Goal: Information Seeking & Learning: Stay updated

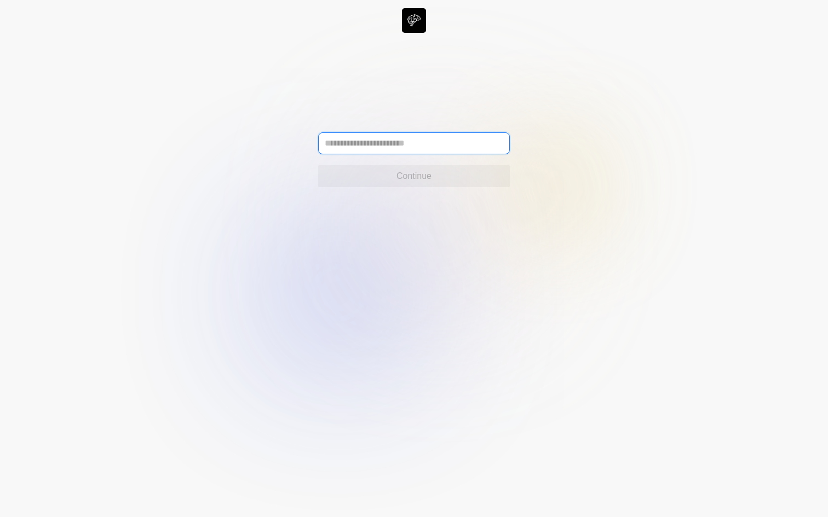
click at [356, 147] on input "text" at bounding box center [414, 143] width 192 height 22
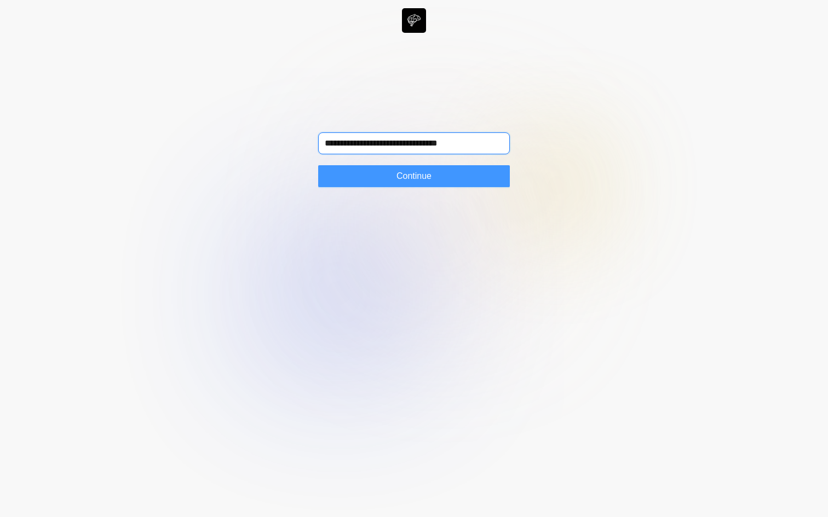
type input "**********"
click at [363, 182] on button "Continue" at bounding box center [414, 176] width 192 height 22
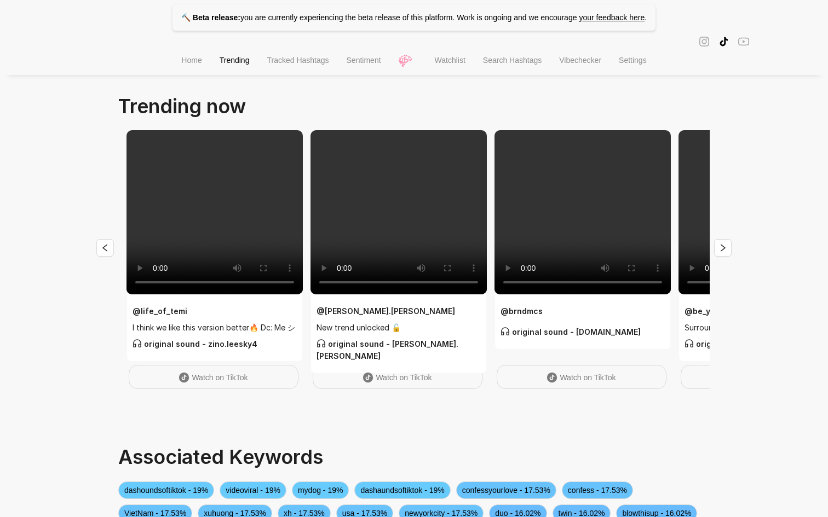
click at [470, 60] on li "Watchlist" at bounding box center [450, 62] width 48 height 28
